Goal: Communication & Community: Answer question/provide support

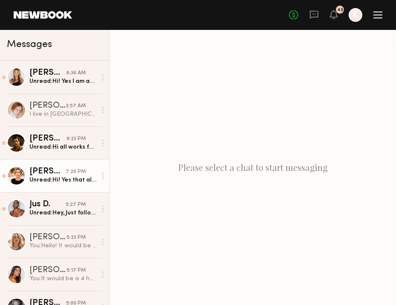
click at [50, 167] on link "Kelly F. 7:26 PM Unread: Hi! Yes that all works for me! Thank you!" at bounding box center [54, 175] width 109 height 33
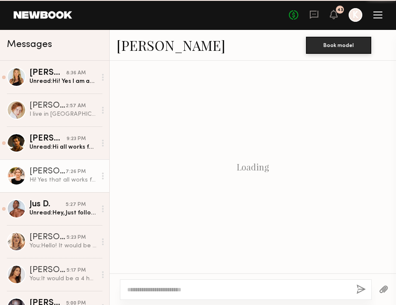
scroll to position [316, 0]
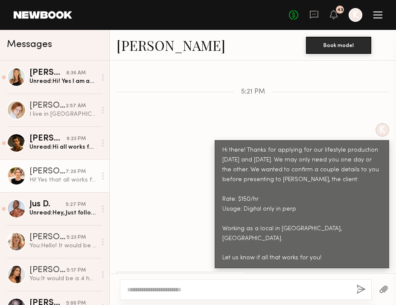
click at [145, 290] on textarea at bounding box center [238, 289] width 222 height 9
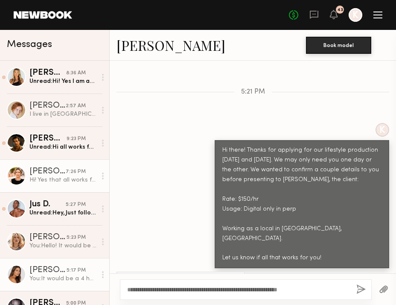
drag, startPoint x: 333, startPoint y: 289, endPoint x: 80, endPoint y: 283, distance: 252.8
click at [79, 283] on div "Messages Kelli R. 8:36 AM Unread: Hi! Yes I am available and can work as a loca…" at bounding box center [198, 167] width 396 height 275
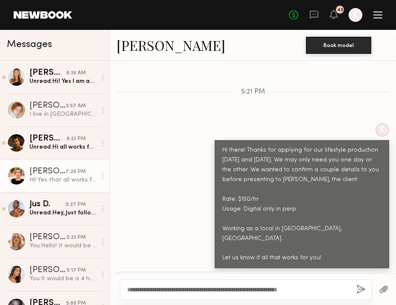
type textarea "**********"
click at [356, 288] on button "button" at bounding box center [360, 289] width 9 height 11
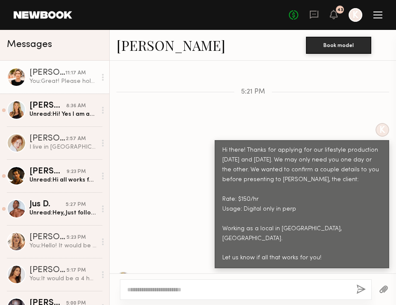
scroll to position [497, 0]
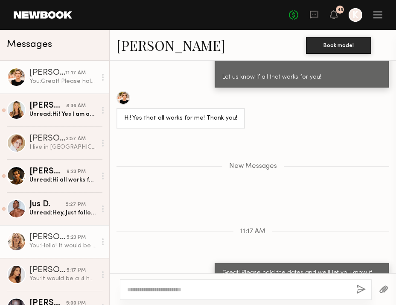
click at [43, 242] on div "You: Hello! It would be at least 4 hours" at bounding box center [62, 246] width 67 height 8
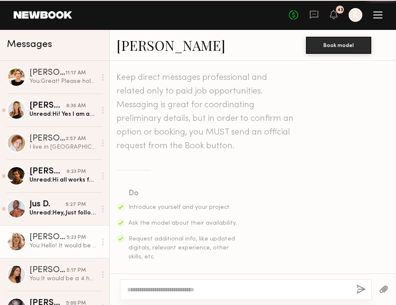
scroll to position [415, 0]
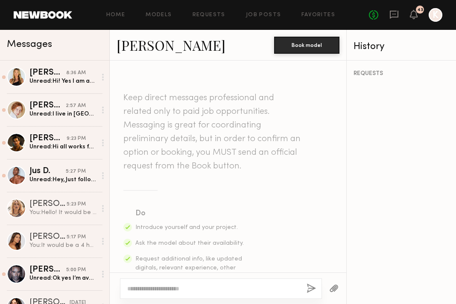
scroll to position [367, 0]
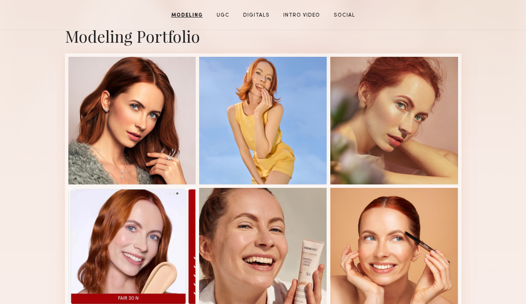
scroll to position [271, 0]
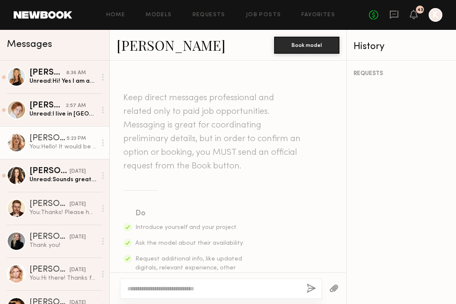
scroll to position [522, 0]
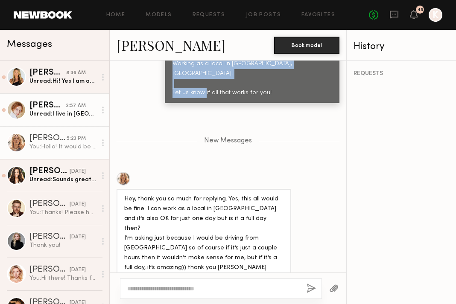
click at [68, 108] on div "2:57 AM" at bounding box center [76, 106] width 20 height 8
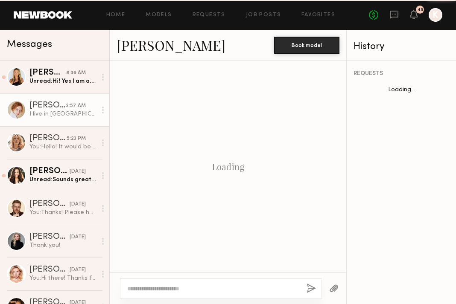
scroll to position [473, 0]
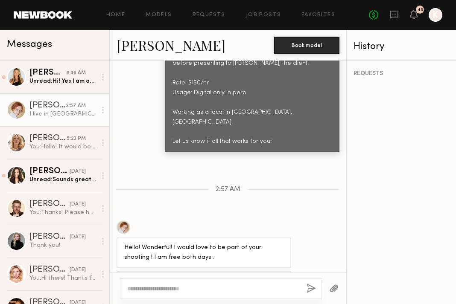
click at [210, 285] on textarea at bounding box center [213, 289] width 172 height 9
type textarea "**********"
click at [312, 285] on button "button" at bounding box center [311, 289] width 9 height 11
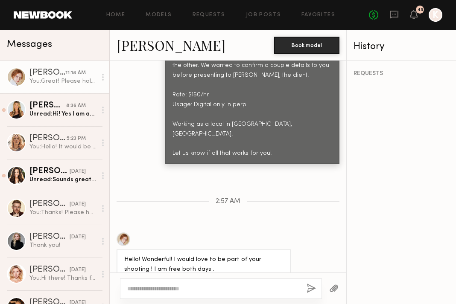
scroll to position [369, 0]
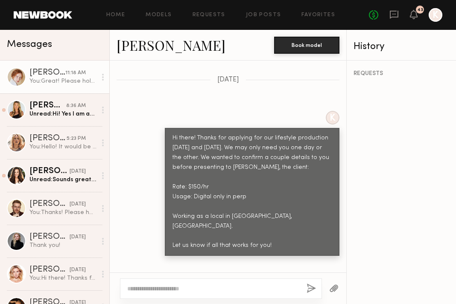
click at [144, 47] on link "Anna A." at bounding box center [171, 45] width 109 height 18
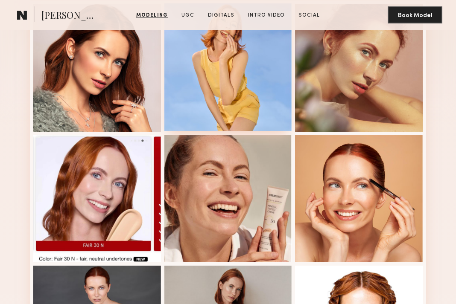
scroll to position [299, 0]
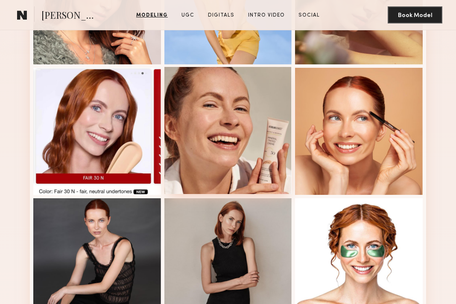
click at [240, 134] on div at bounding box center [228, 131] width 128 height 128
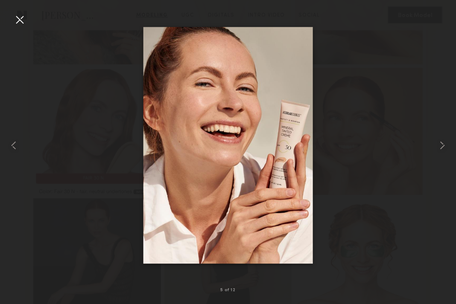
click at [19, 17] on div at bounding box center [20, 20] width 14 height 14
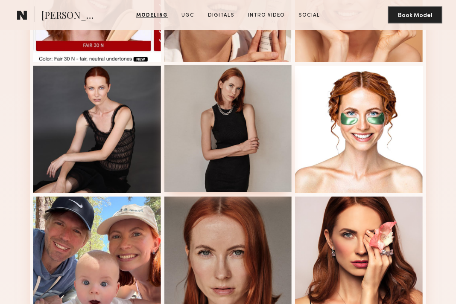
scroll to position [539, 0]
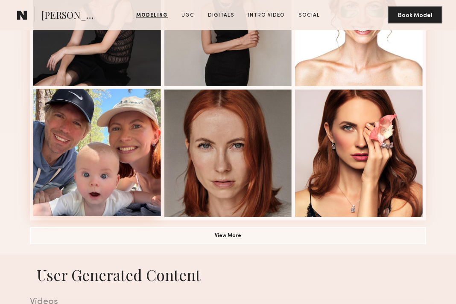
click at [145, 131] on div at bounding box center [97, 153] width 128 height 128
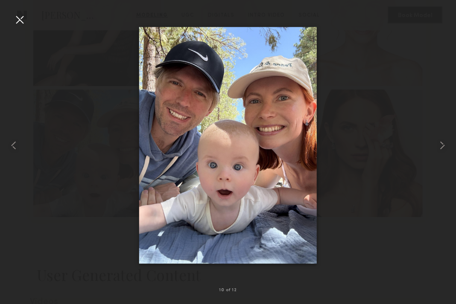
click at [20, 18] on div at bounding box center [20, 20] width 14 height 14
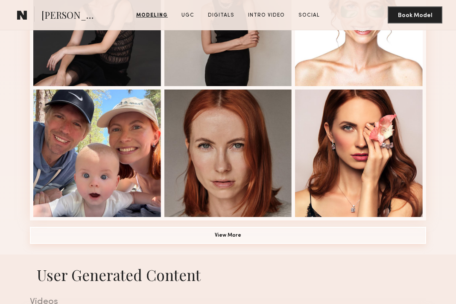
click at [250, 232] on button "View More" at bounding box center [228, 235] width 396 height 17
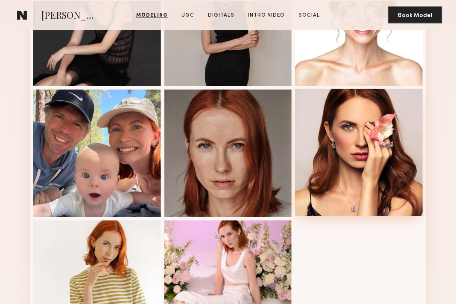
scroll to position [660, 0]
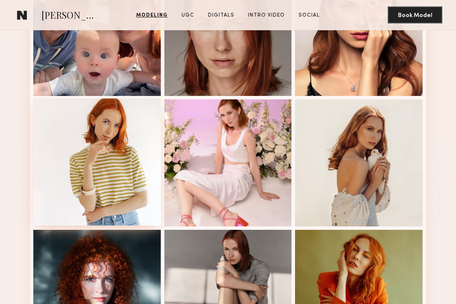
click at [103, 145] on div at bounding box center [97, 163] width 128 height 128
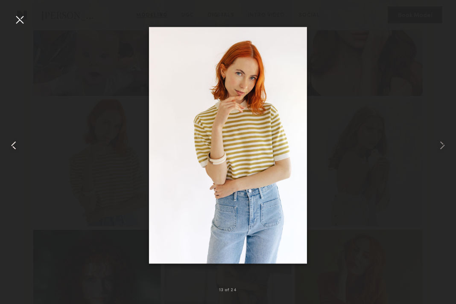
click at [10, 19] on div at bounding box center [9, 145] width 18 height 263
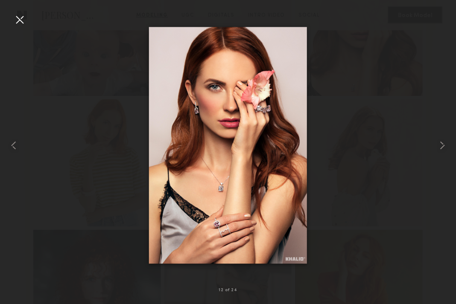
click at [24, 17] on div at bounding box center [20, 20] width 14 height 14
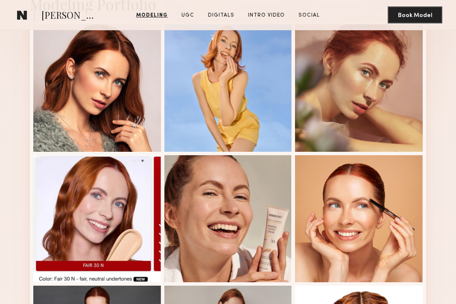
scroll to position [395, 0]
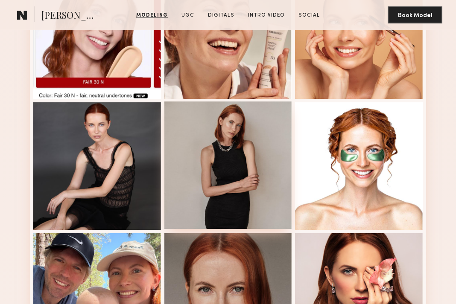
click at [231, 161] on div at bounding box center [228, 166] width 128 height 128
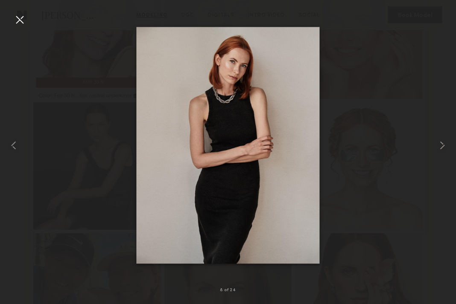
click at [19, 21] on div at bounding box center [20, 20] width 14 height 14
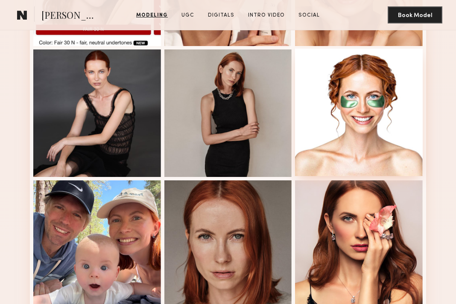
scroll to position [473, 0]
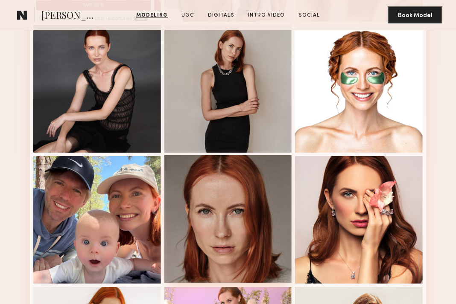
click at [263, 196] on div at bounding box center [228, 219] width 128 height 128
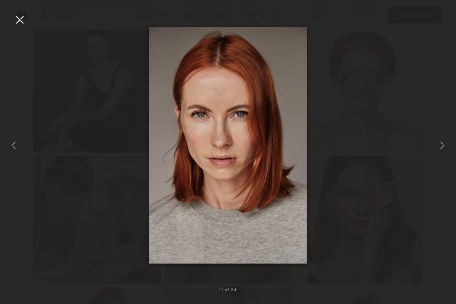
click at [27, 19] on div at bounding box center [228, 145] width 456 height 263
click at [16, 21] on div at bounding box center [20, 20] width 14 height 14
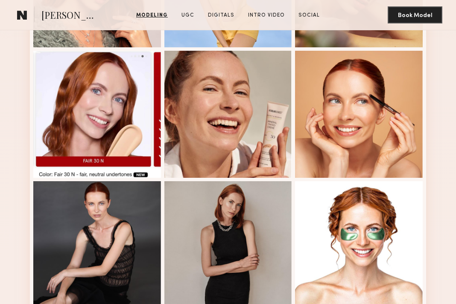
scroll to position [272, 0]
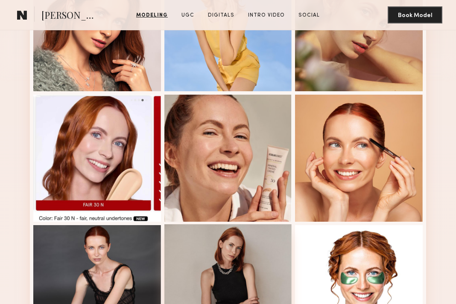
click at [237, 263] on div at bounding box center [228, 289] width 128 height 128
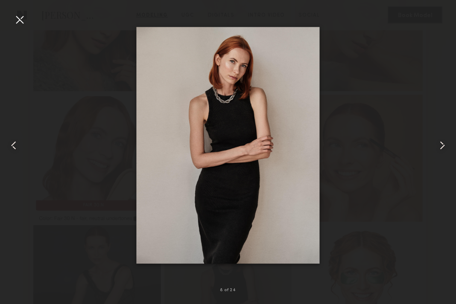
click at [25, 25] on div at bounding box center [20, 20] width 14 height 14
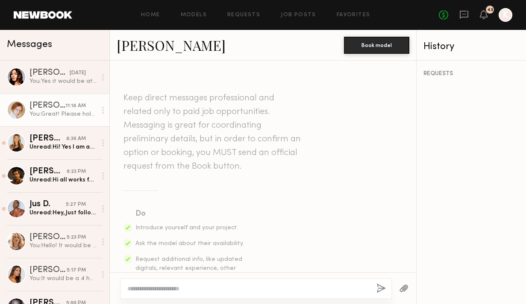
scroll to position [572, 0]
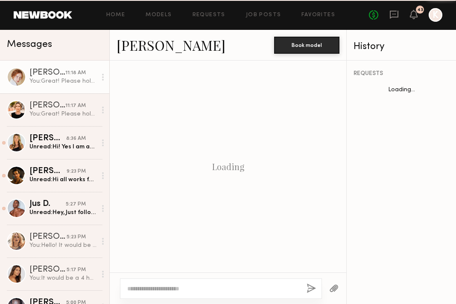
scroll to position [507, 0]
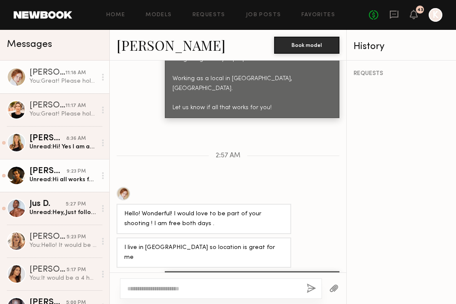
click at [60, 170] on div "[PERSON_NAME]" at bounding box center [47, 171] width 37 height 9
